Goal: Navigation & Orientation: Find specific page/section

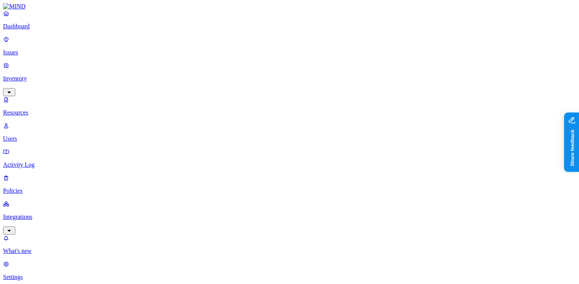
click at [382, 153] on button "button" at bounding box center [385, 154] width 6 height 2
click at [382, 149] on button "button" at bounding box center [385, 153] width 6 height 8
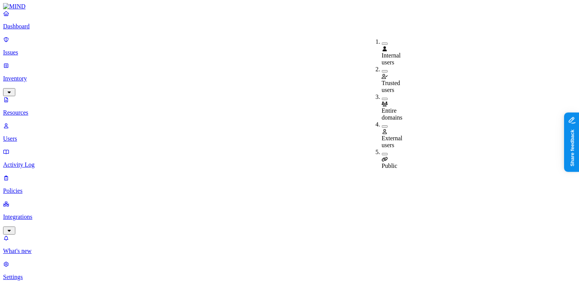
click at [382, 125] on button "button" at bounding box center [385, 126] width 6 height 2
click at [382, 121] on button "button" at bounding box center [385, 125] width 6 height 8
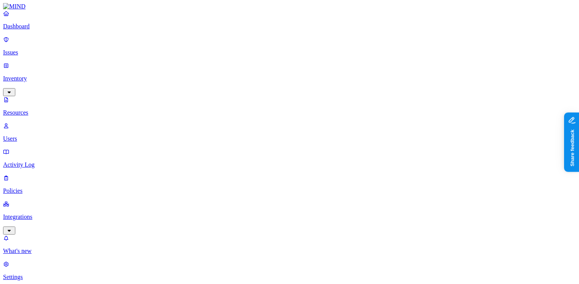
click at [54, 30] on p "Dashboard" at bounding box center [289, 26] width 573 height 7
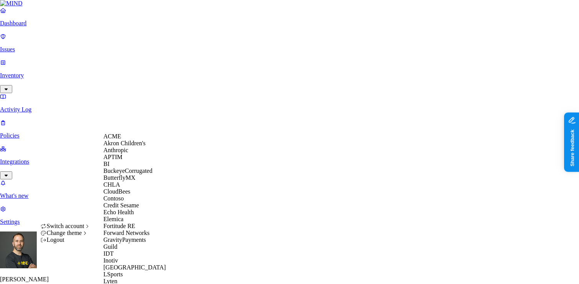
scroll to position [421, 0]
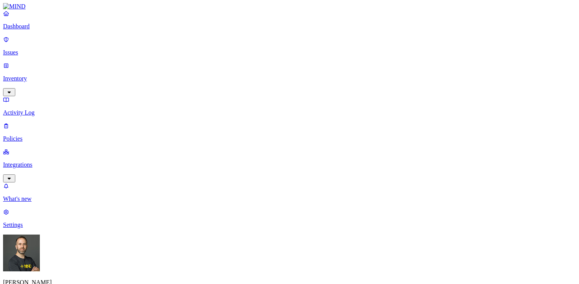
click at [53, 161] on p "Integrations" at bounding box center [289, 164] width 573 height 7
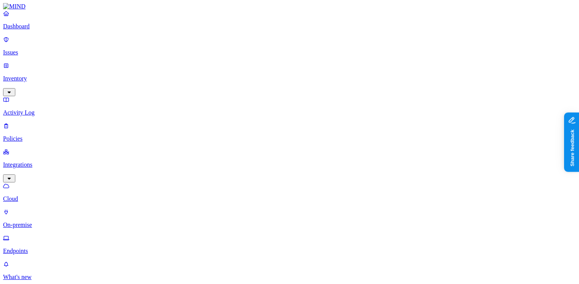
click at [39, 247] on p "Endpoints" at bounding box center [289, 250] width 573 height 7
type input "mac"
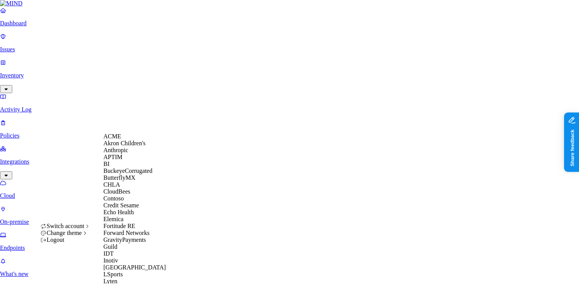
scroll to position [23, 0]
click at [130, 195] on span "CloudBees" at bounding box center [116, 191] width 27 height 7
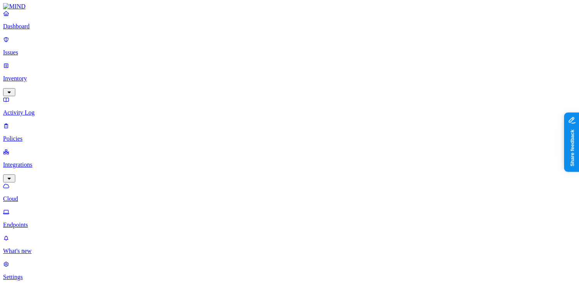
click at [47, 30] on p "Dashboard" at bounding box center [289, 26] width 573 height 7
